Goal: Information Seeking & Learning: Get advice/opinions

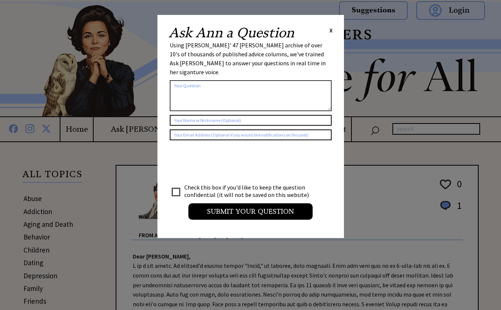
click at [330, 31] on span "X" at bounding box center [331, 30] width 3 height 7
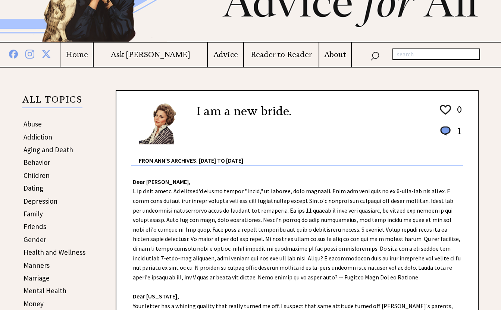
scroll to position [62, 0]
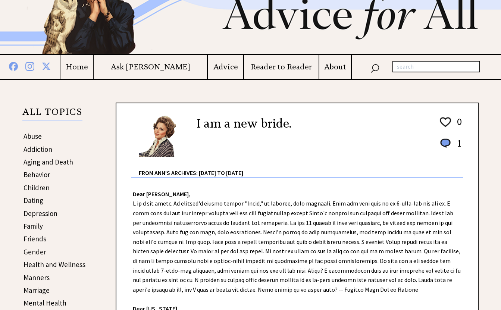
click at [144, 65] on h4 "Ask [PERSON_NAME]" at bounding box center [150, 66] width 113 height 9
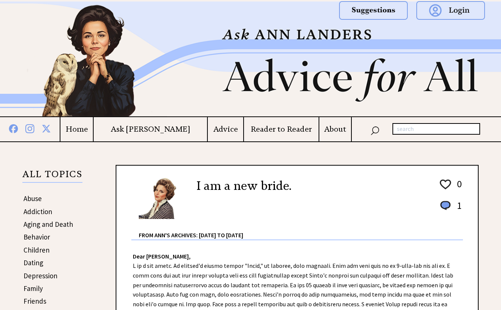
click at [208, 129] on h4 "Advice" at bounding box center [225, 129] width 35 height 9
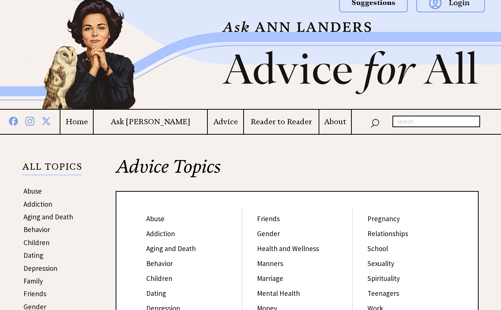
scroll to position [7, 0]
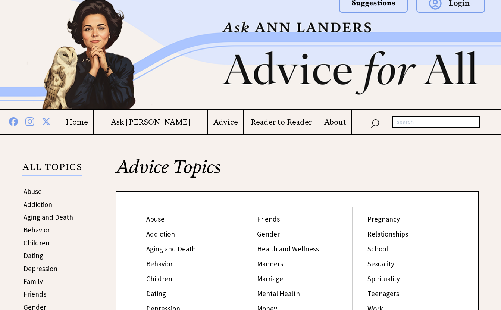
click at [174, 122] on h4 "Ask [PERSON_NAME]" at bounding box center [150, 122] width 113 height 9
